Goal: Task Accomplishment & Management: Manage account settings

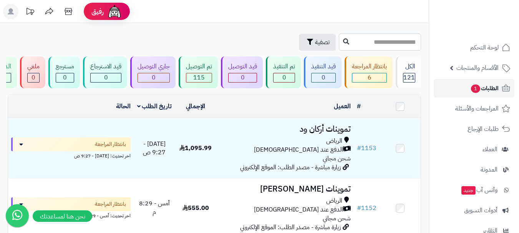
click at [465, 90] on link "الطلبات 1" at bounding box center [474, 88] width 81 height 18
click at [209, 37] on div "تصفية" at bounding box center [172, 42] width 329 height 17
click at [467, 88] on link "الطلبات 1" at bounding box center [474, 88] width 81 height 18
click at [485, 89] on span "الطلبات 1" at bounding box center [484, 88] width 28 height 11
click at [202, 38] on div "تصفية" at bounding box center [172, 42] width 329 height 17
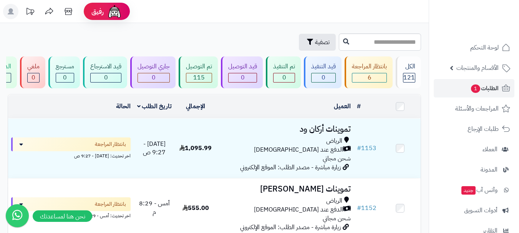
click at [226, 38] on div "تصفية" at bounding box center [172, 42] width 329 height 17
click at [224, 35] on div "تصفية" at bounding box center [172, 42] width 329 height 17
click at [210, 34] on div "تصفية" at bounding box center [172, 42] width 329 height 17
click at [212, 38] on div "تصفية" at bounding box center [172, 42] width 329 height 17
click at [221, 37] on div "تصفية" at bounding box center [172, 42] width 329 height 17
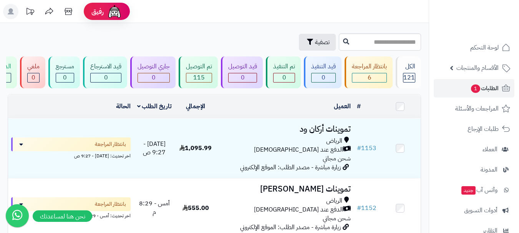
click at [225, 8] on header "رفيق ! الطلبات معالجة مكتمل إرجاع المنتجات العملاء المتواجدون الان 450 عملاء من…" at bounding box center [259, 11] width 519 height 23
drag, startPoint x: 210, startPoint y: 36, endPoint x: 209, endPoint y: 29, distance: 7.5
click at [210, 34] on div "تصفية" at bounding box center [172, 42] width 329 height 17
click at [209, 17] on header "رفيق ! الطلبات معالجة مكتمل إرجاع المنتجات العملاء المتواجدون الان 450 عملاء من…" at bounding box center [259, 11] width 519 height 23
click at [190, 41] on div "تصفية" at bounding box center [172, 42] width 329 height 17
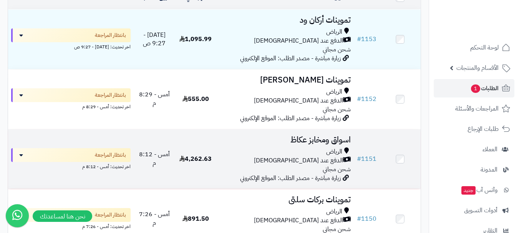
scroll to position [115, 0]
